Goal: Information Seeking & Learning: Learn about a topic

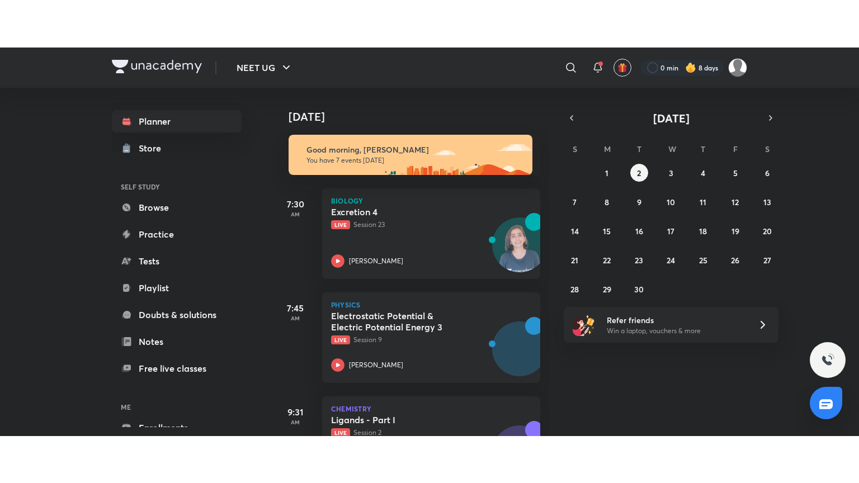
scroll to position [109, 0]
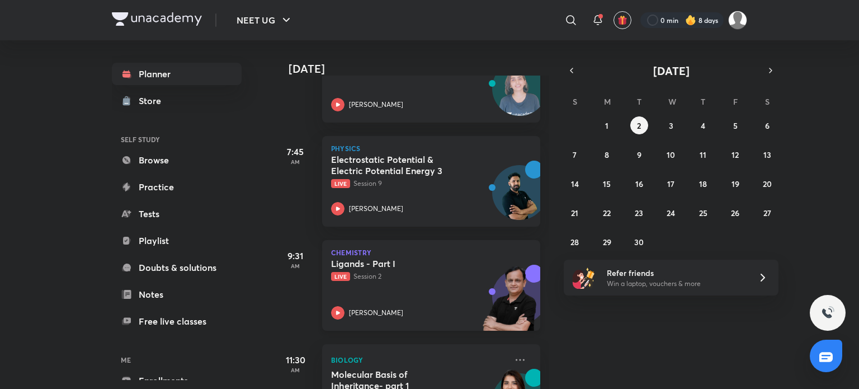
click at [443, 310] on div "[PERSON_NAME]" at bounding box center [419, 312] width 176 height 13
